Goal: Information Seeking & Learning: Learn about a topic

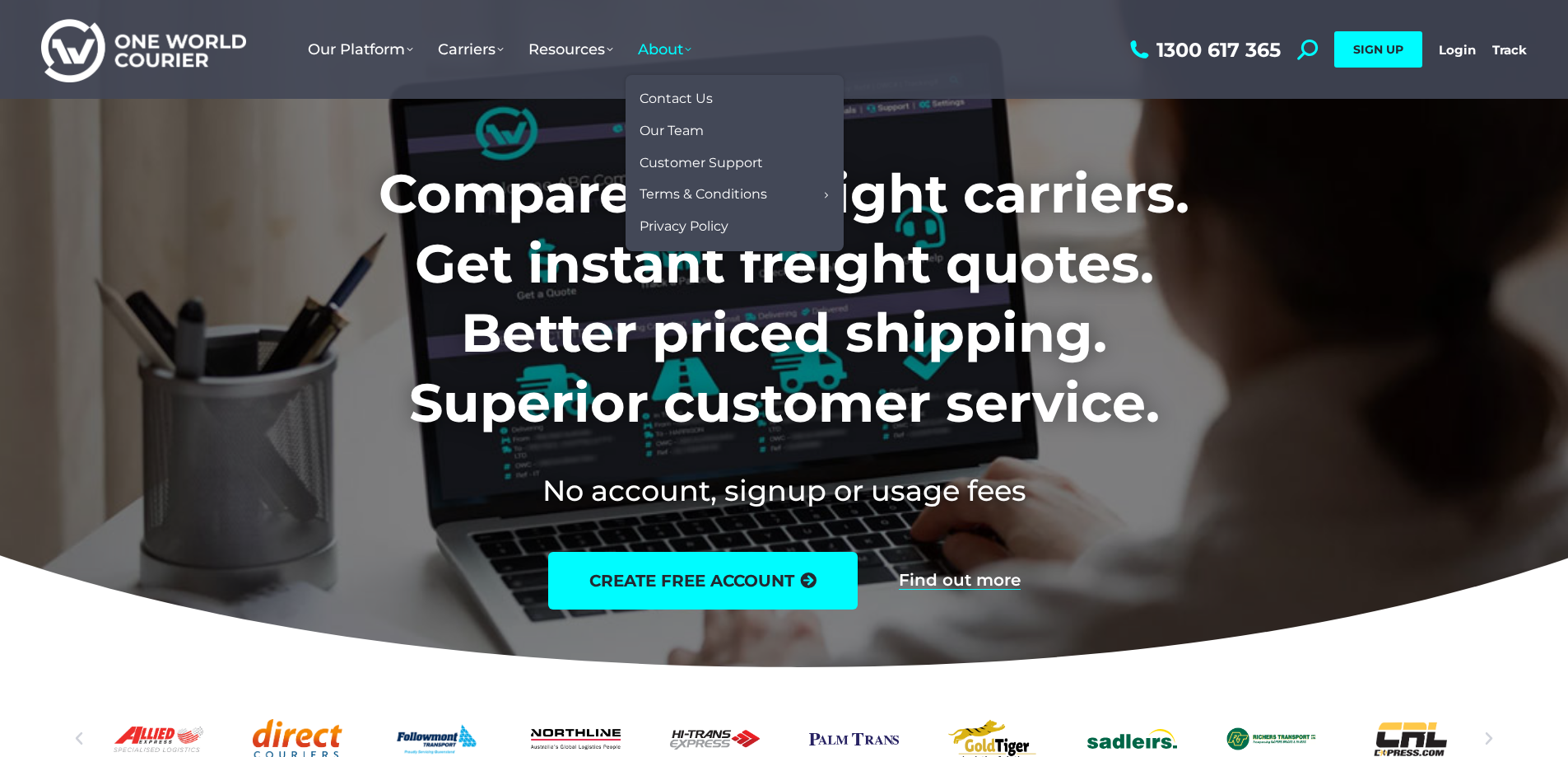
click at [681, 44] on span "About" at bounding box center [664, 49] width 53 height 18
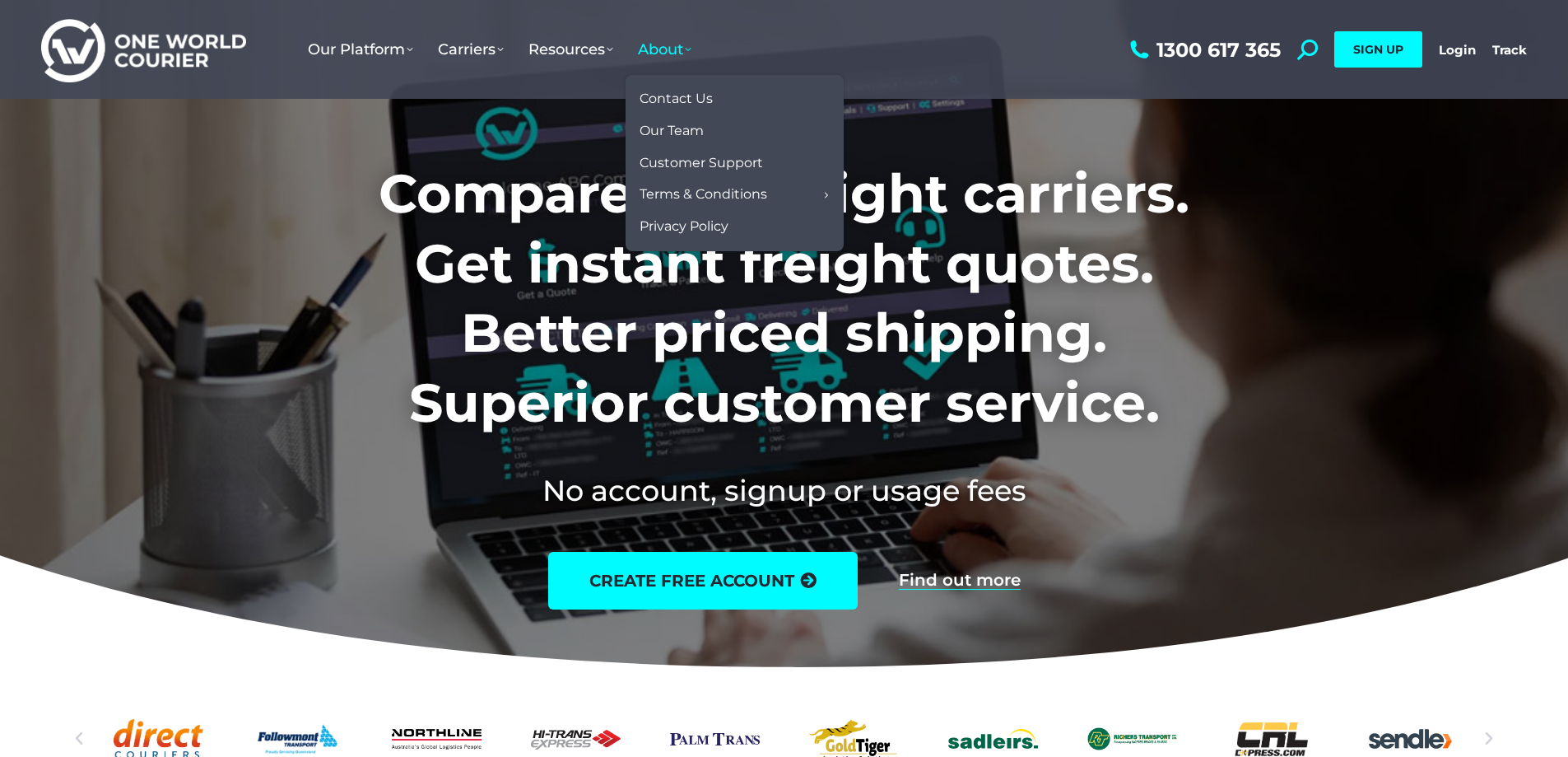
click at [677, 45] on span "About" at bounding box center [664, 49] width 53 height 18
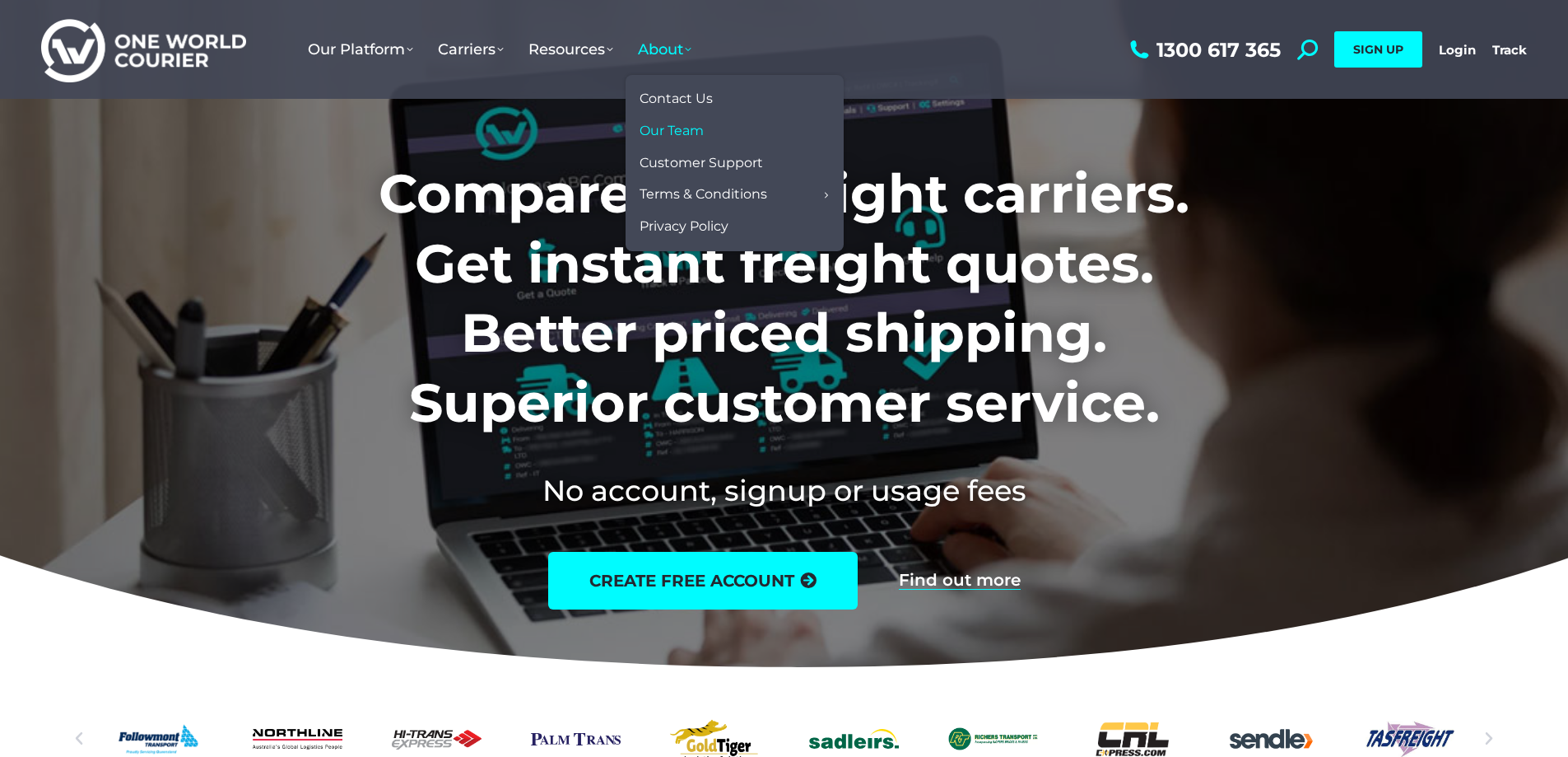
click at [689, 125] on span "Our Team" at bounding box center [672, 132] width 64 height 17
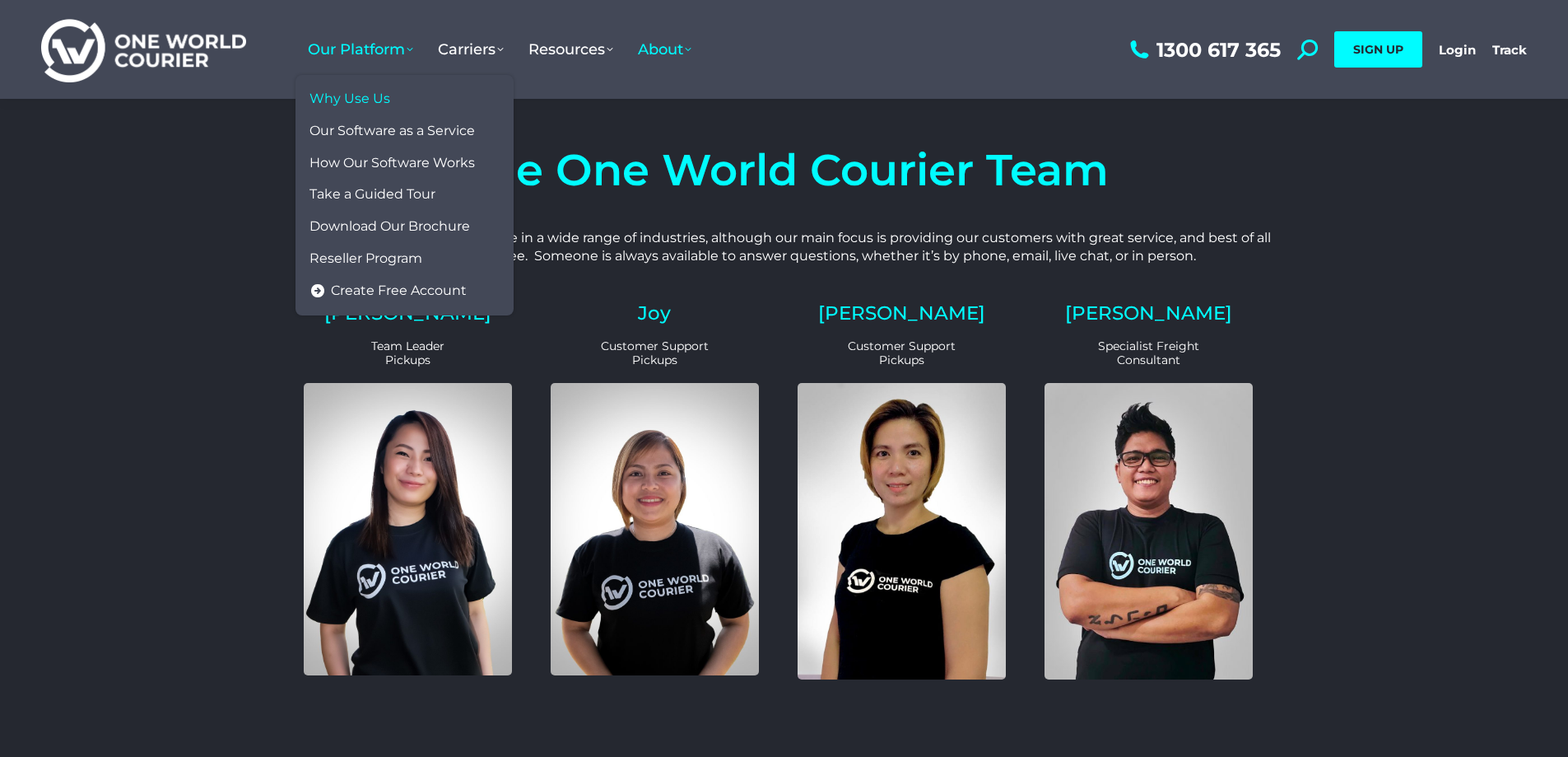
click at [351, 97] on span "Why Use Us" at bounding box center [350, 99] width 81 height 17
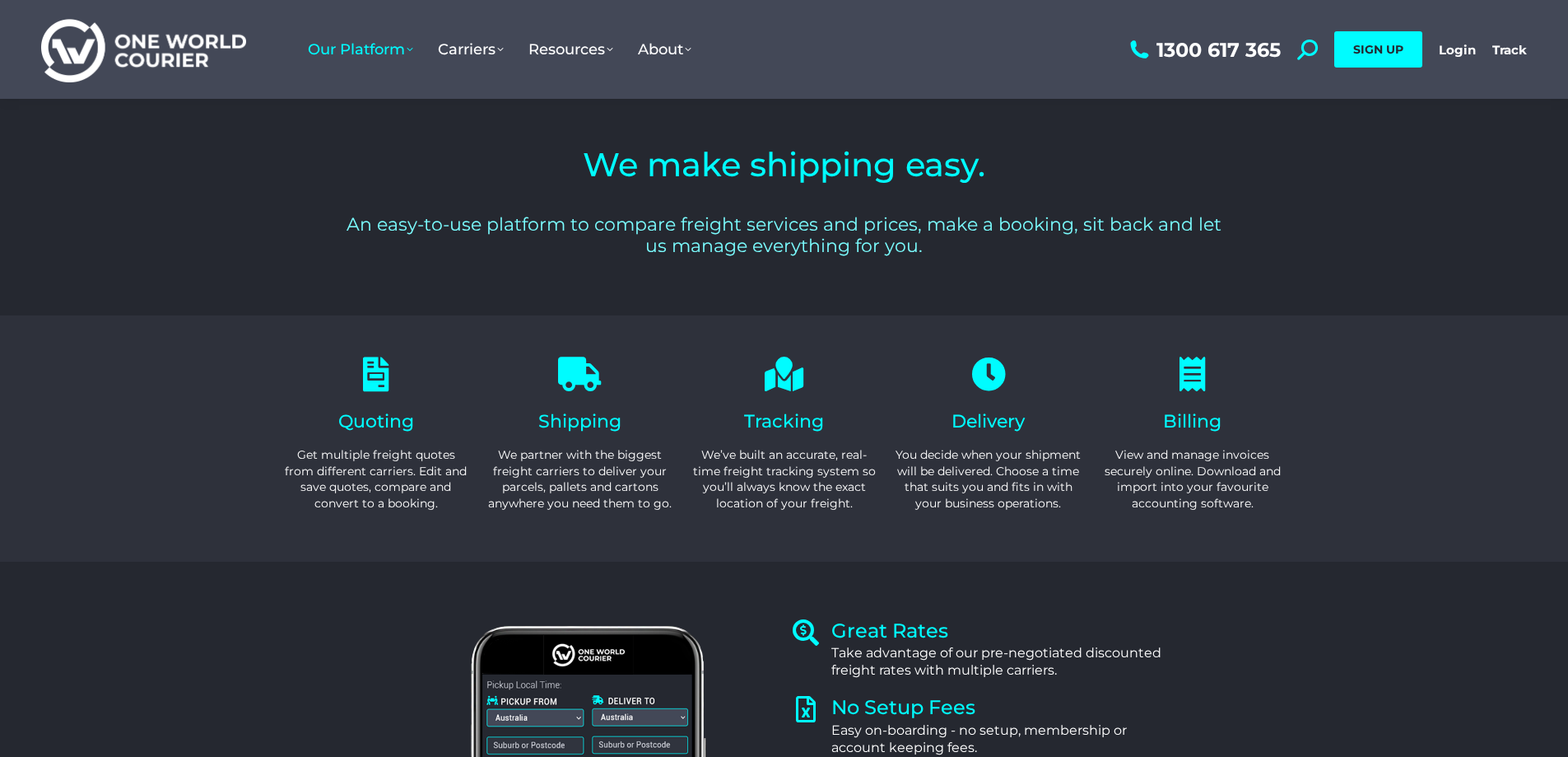
click at [1390, 394] on section "Quoting Get multiple freight quotes from different carriers. Edit and save quot…" at bounding box center [784, 438] width 1551 height 181
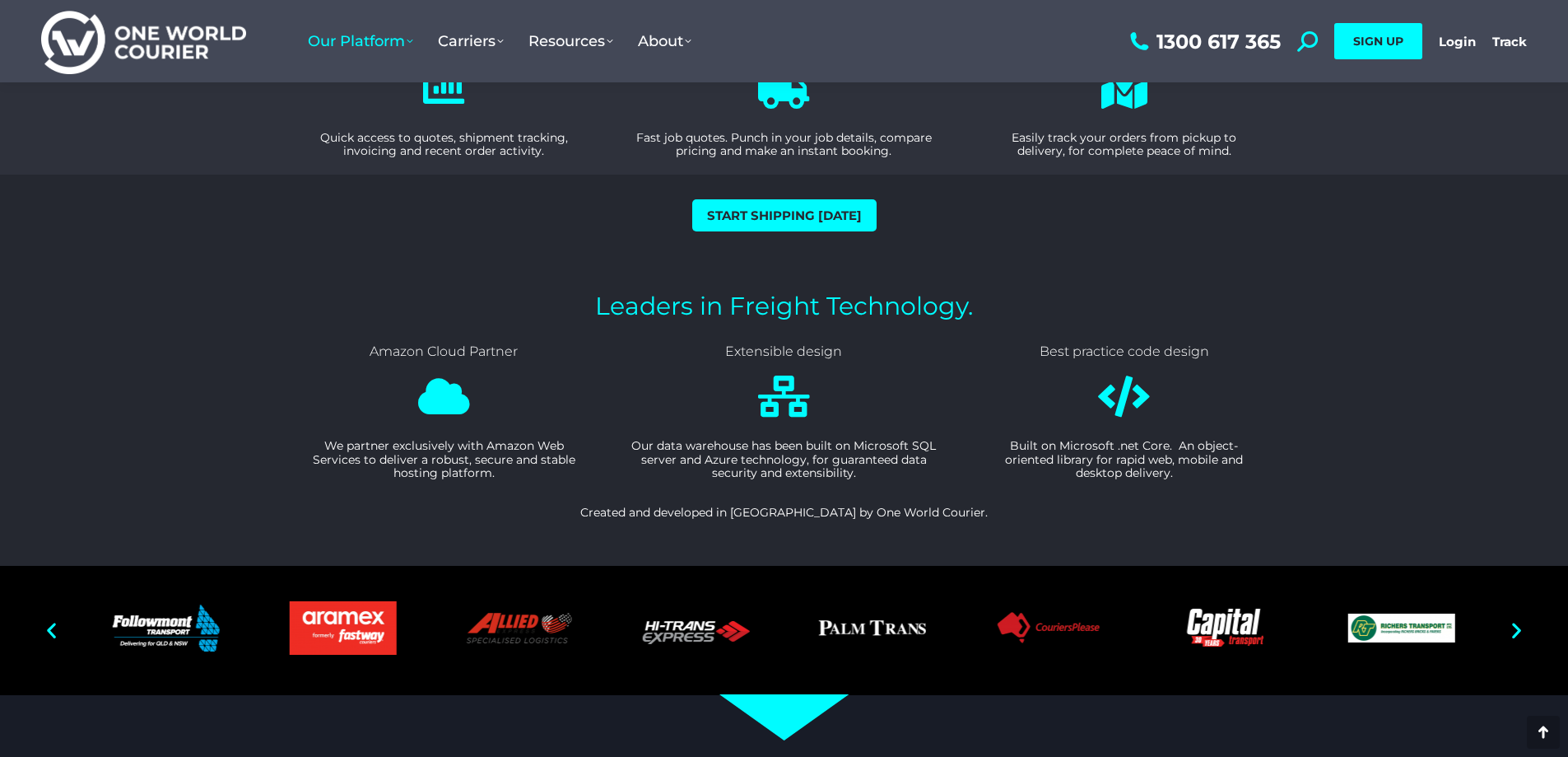
scroll to position [2059, 0]
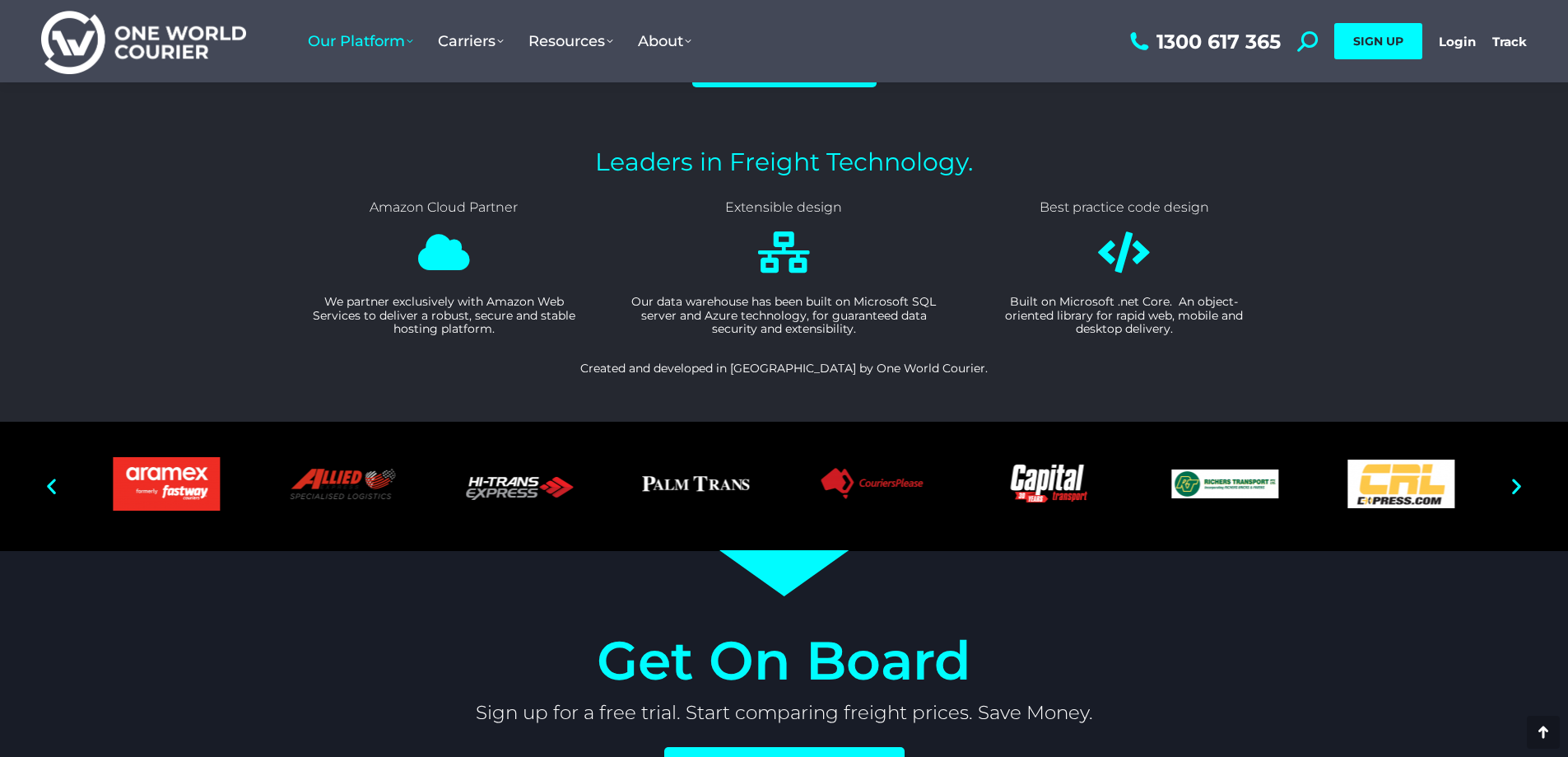
click at [1528, 484] on section at bounding box center [784, 486] width 1568 height 128
click at [1515, 485] on icon "Next slide" at bounding box center [1517, 487] width 21 height 21
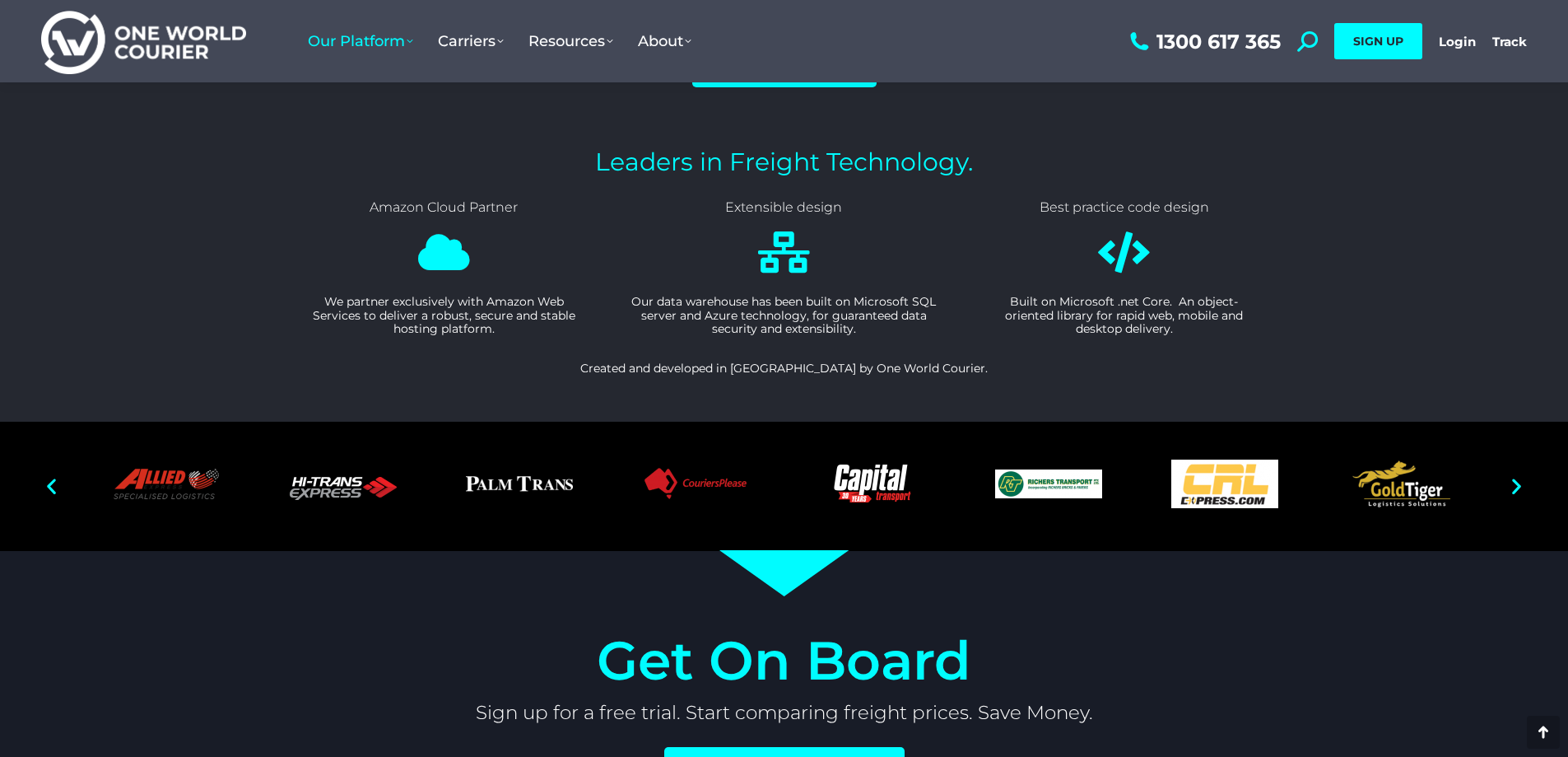
click at [1515, 485] on icon "Next slide" at bounding box center [1517, 487] width 21 height 21
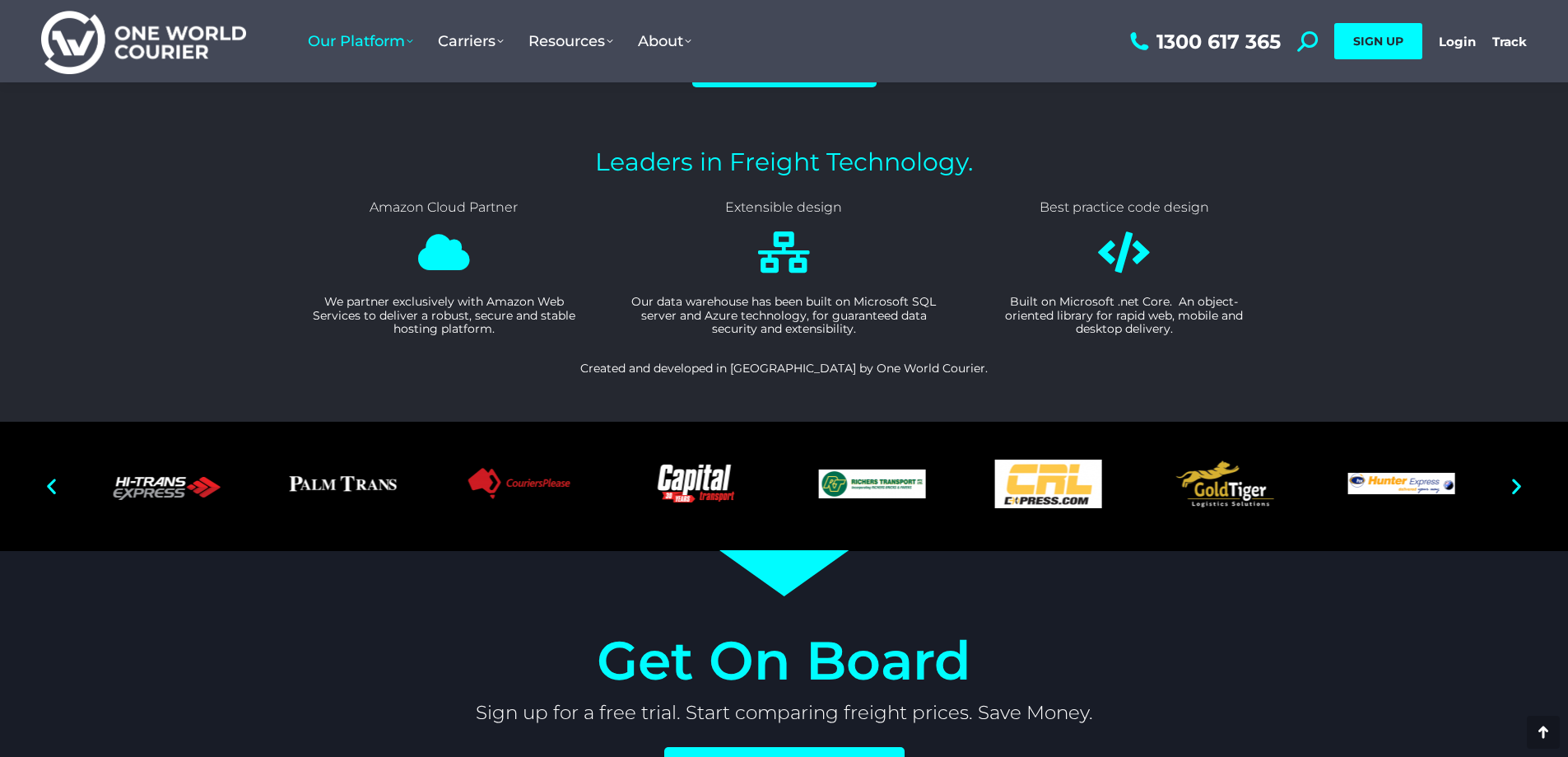
click at [1515, 485] on icon "Next slide" at bounding box center [1517, 487] width 21 height 21
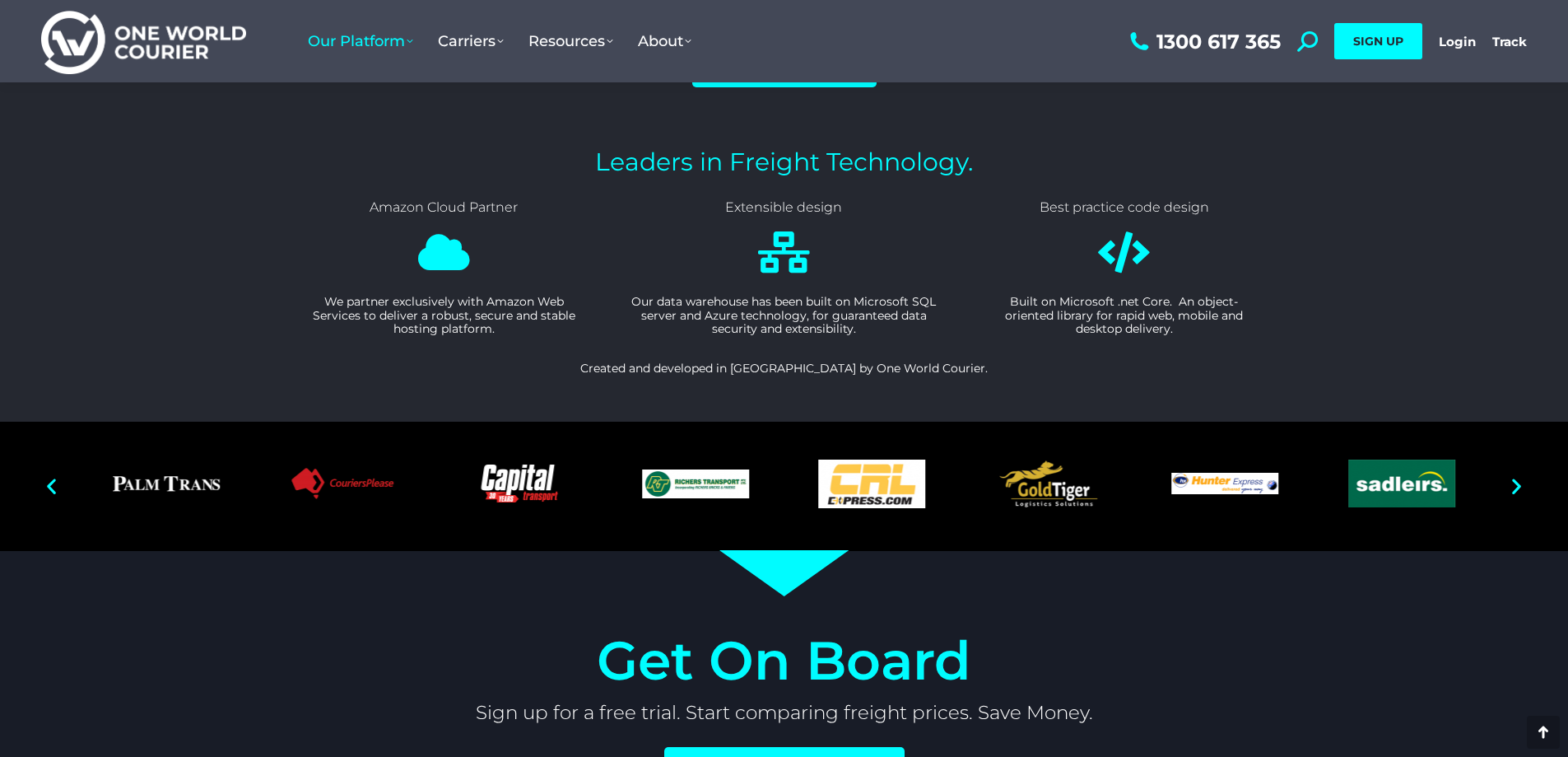
click at [1515, 485] on icon "Next slide" at bounding box center [1517, 487] width 21 height 21
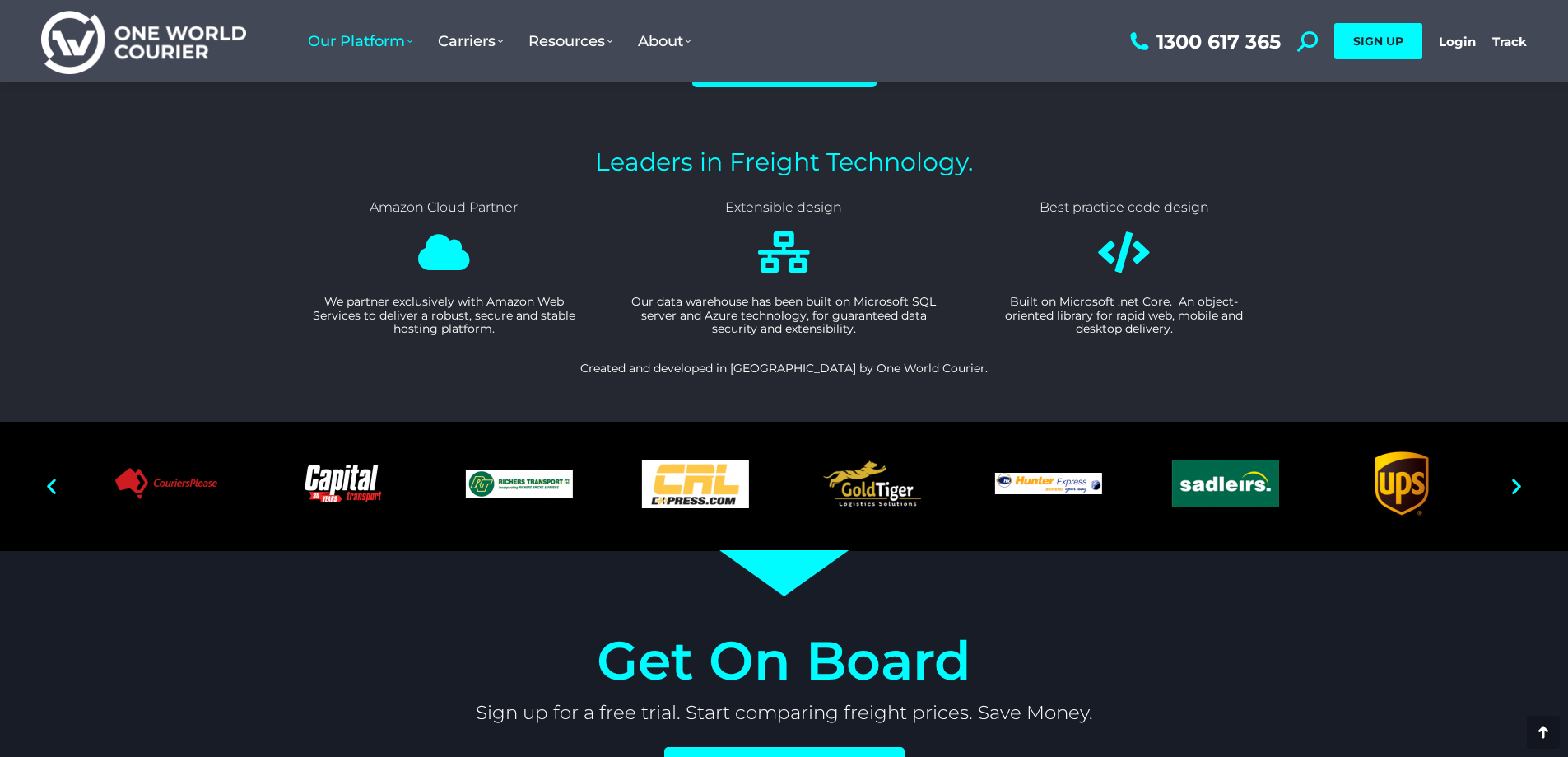
click at [1515, 485] on icon "Next slide" at bounding box center [1517, 487] width 21 height 21
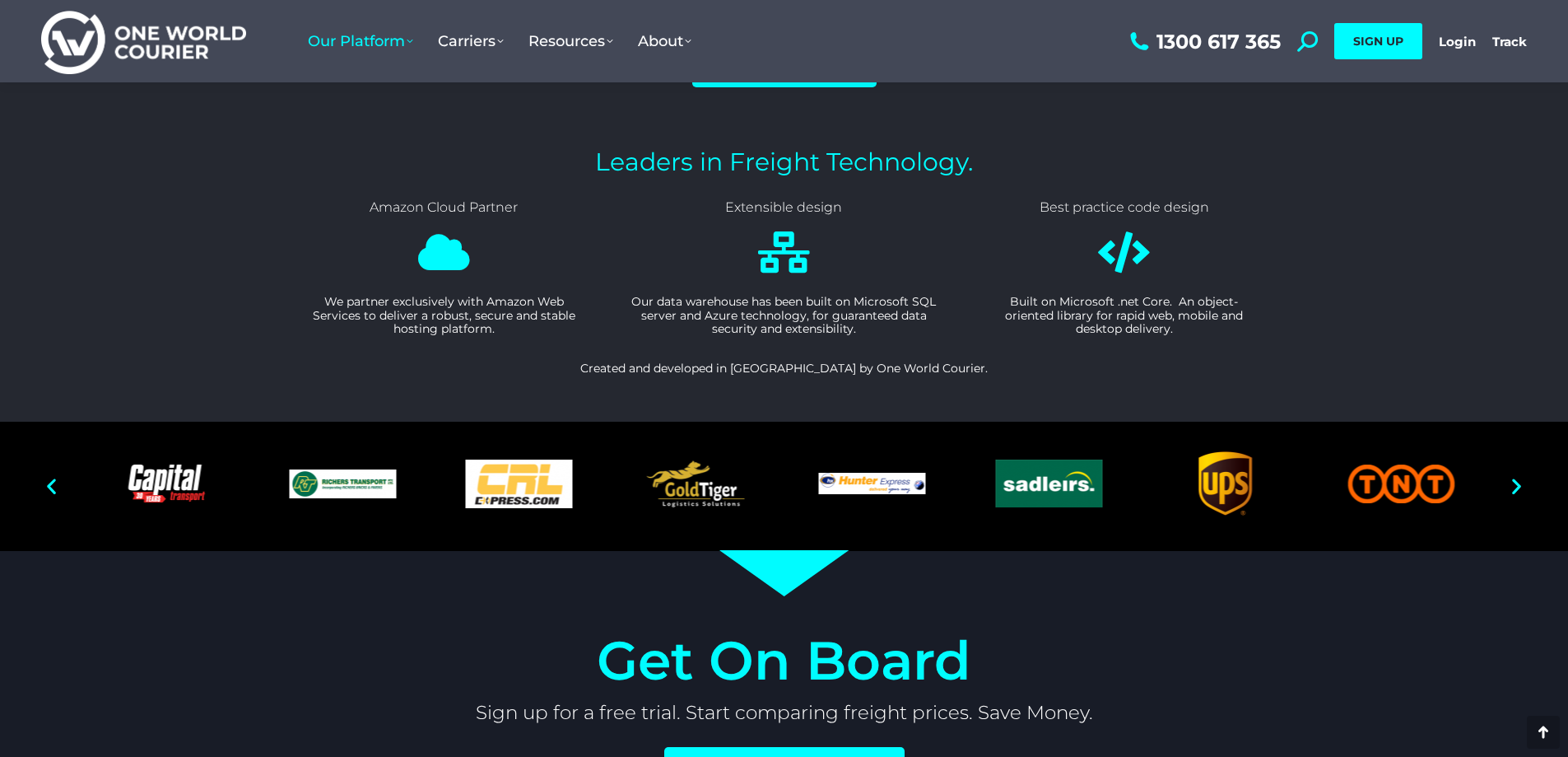
click at [1515, 485] on icon "Next slide" at bounding box center [1517, 487] width 21 height 21
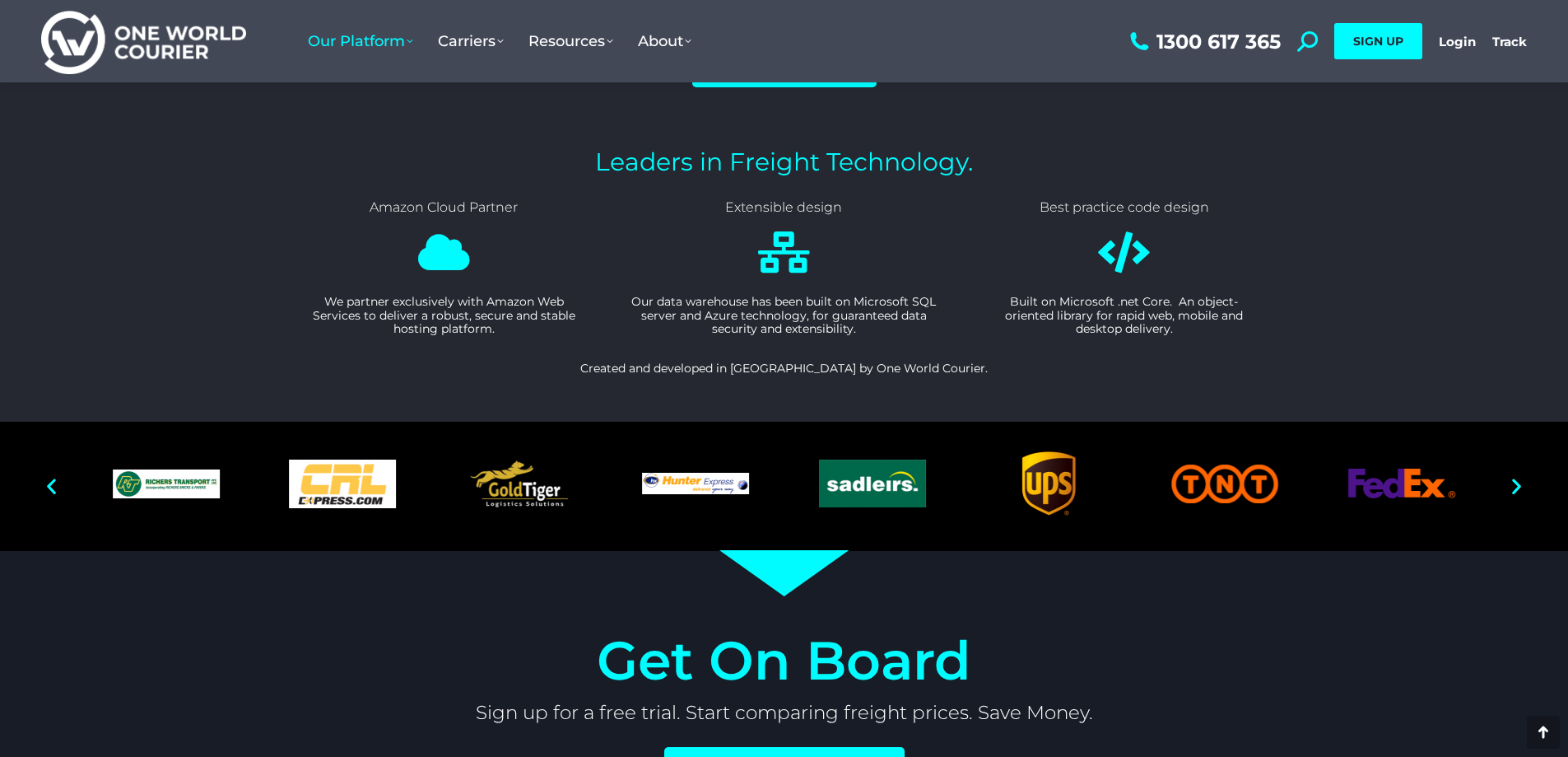
click at [1515, 485] on icon "Next slide" at bounding box center [1517, 487] width 21 height 21
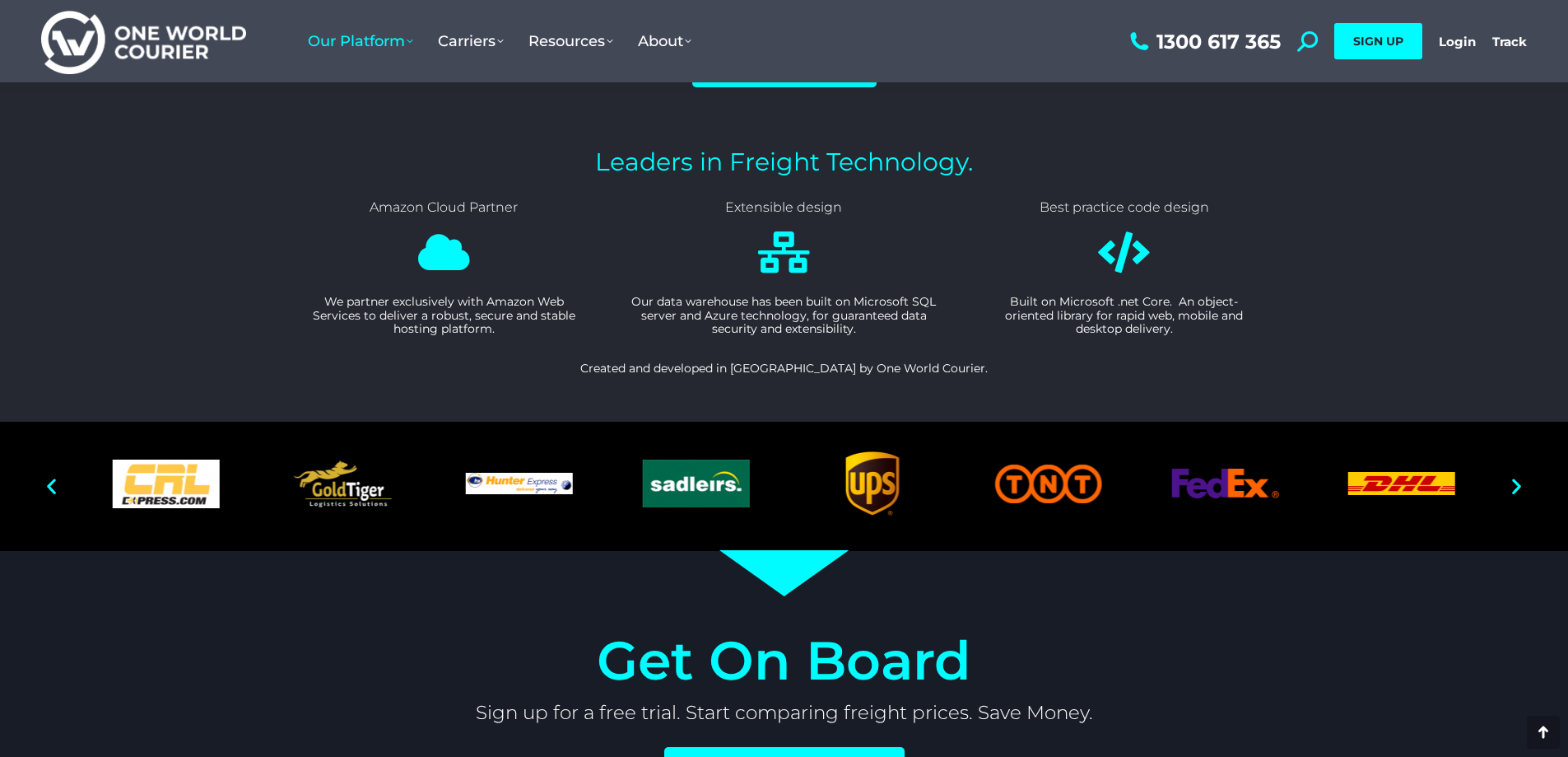
click at [1515, 485] on icon "Next slide" at bounding box center [1517, 487] width 21 height 21
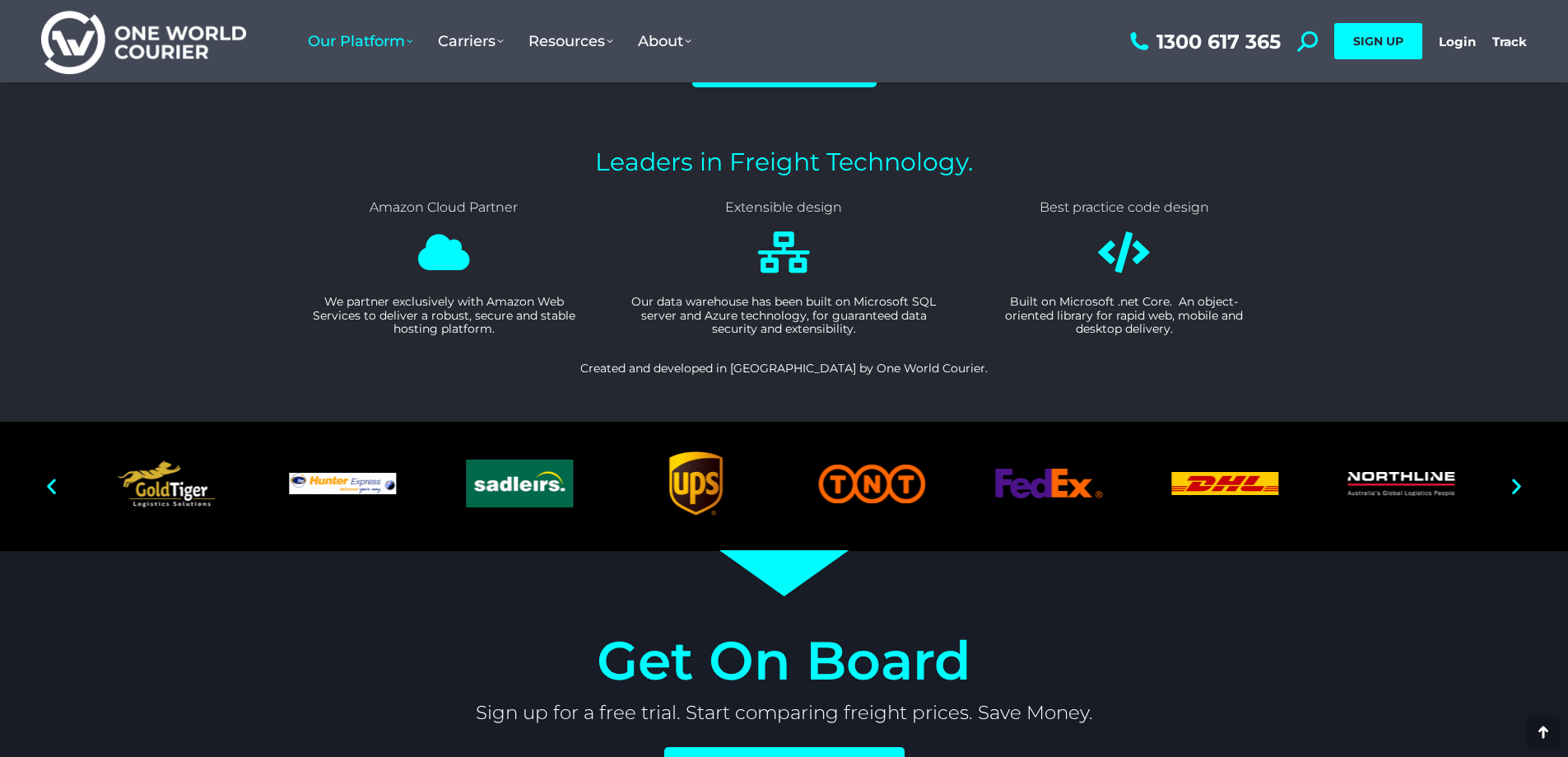
click at [1515, 485] on icon "Next slide" at bounding box center [1517, 487] width 21 height 21
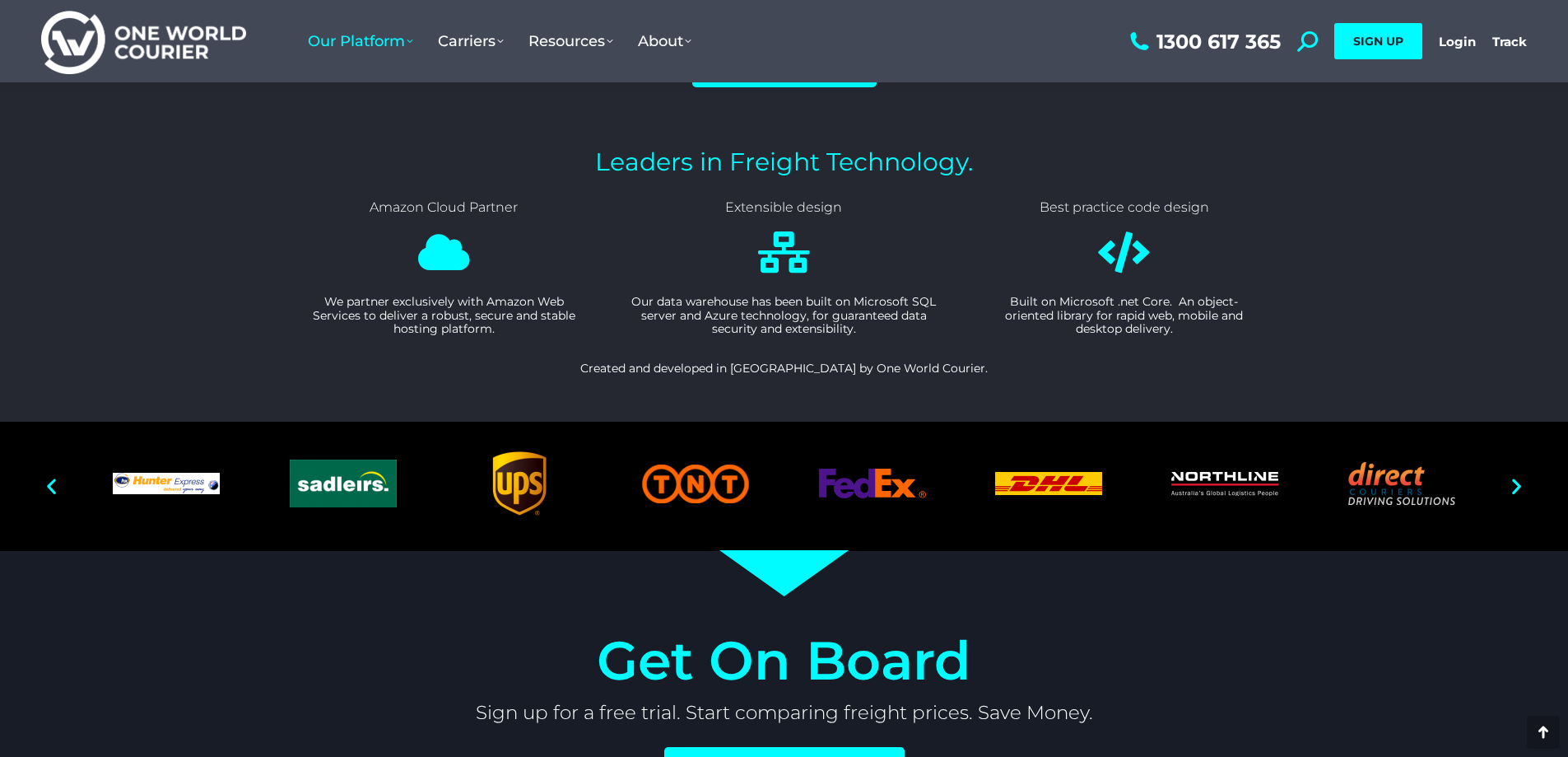
click at [1515, 485] on icon "Next slide" at bounding box center [1517, 487] width 21 height 21
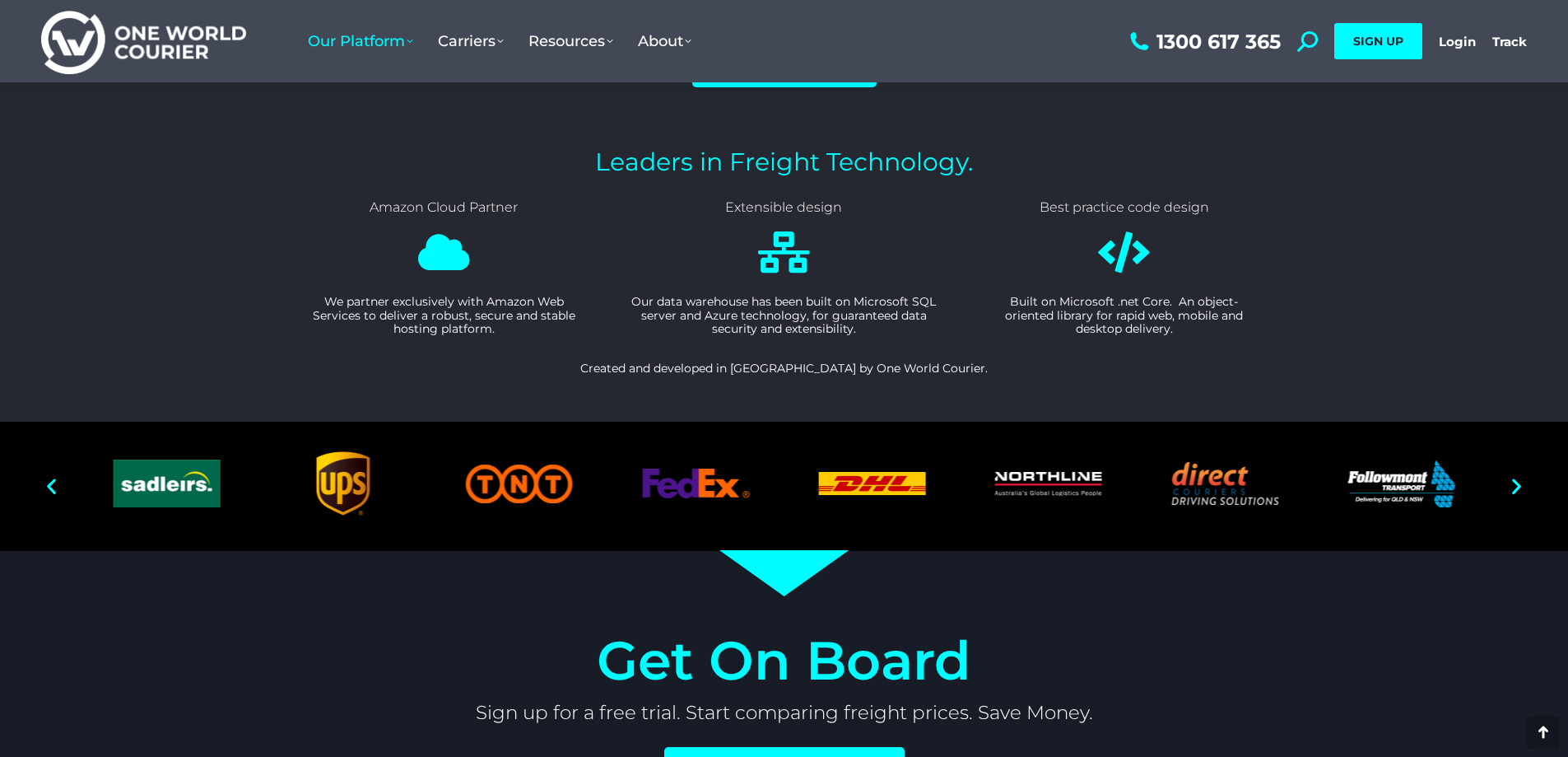
click at [1515, 485] on icon "Next slide" at bounding box center [1517, 487] width 21 height 21
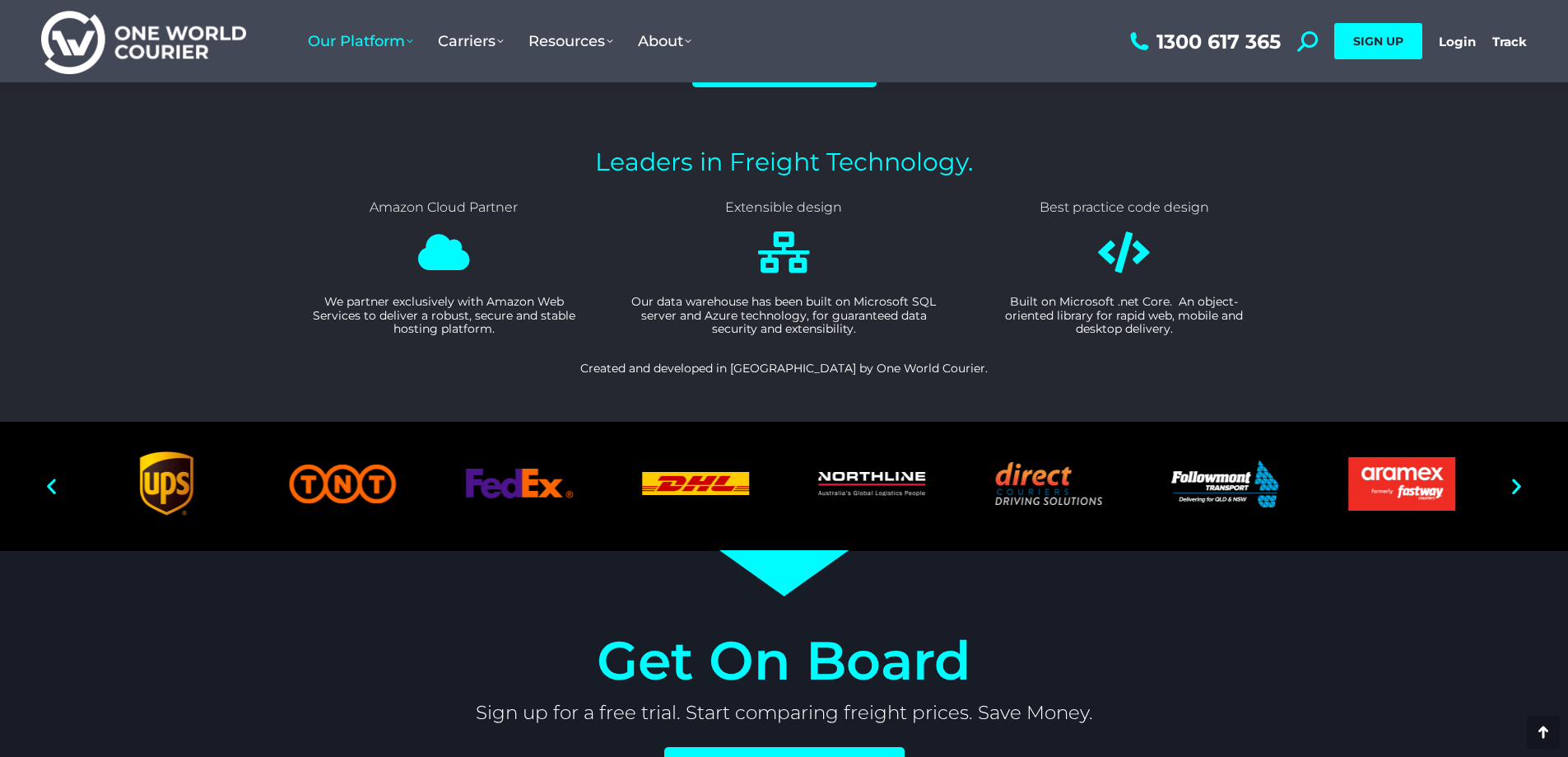
click at [1515, 485] on icon "Next slide" at bounding box center [1517, 487] width 21 height 21
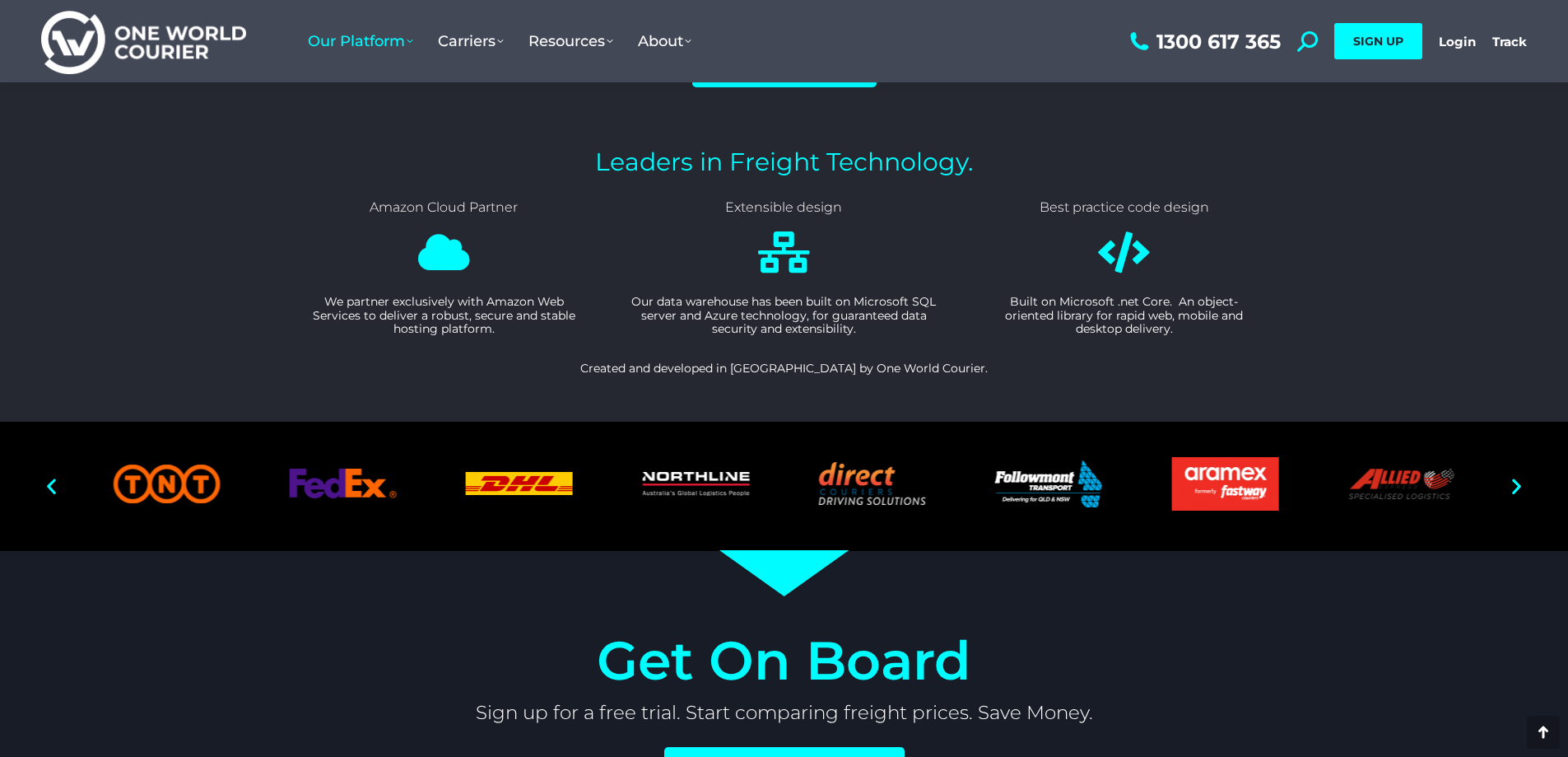
click at [1515, 485] on icon "Next slide" at bounding box center [1517, 487] width 21 height 21
